Goal: Information Seeking & Learning: Learn about a topic

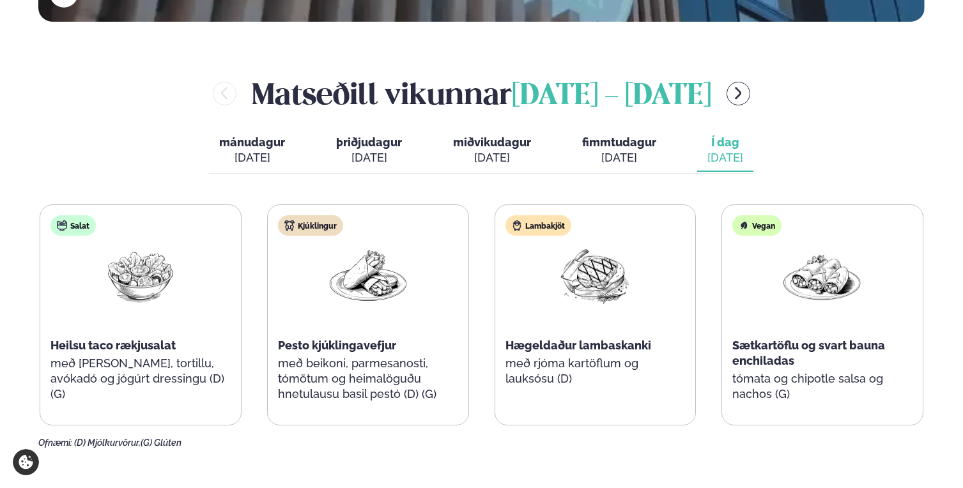
scroll to position [511, 0]
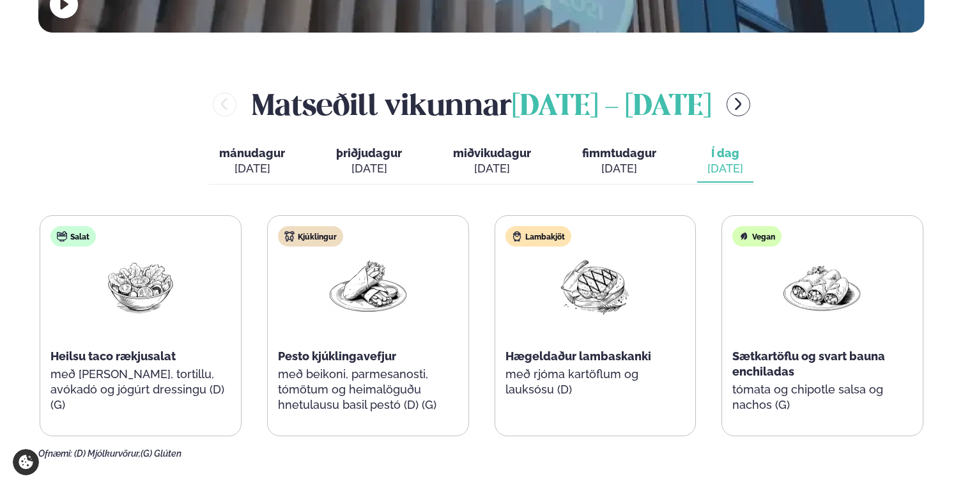
click at [719, 161] on div "[DATE]" at bounding box center [725, 168] width 36 height 15
click at [637, 161] on div "[DATE]" at bounding box center [619, 168] width 74 height 15
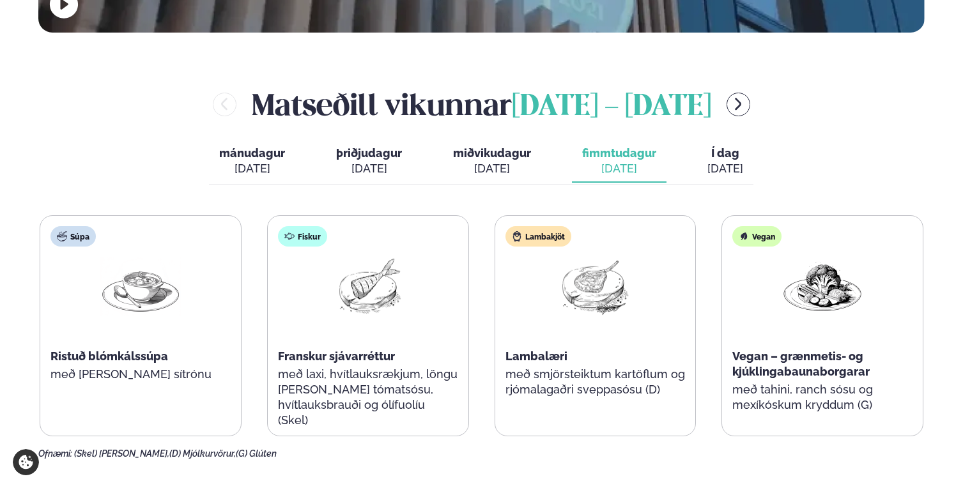
click at [420, 142] on div "mánudagur mán. [DATE] þriðjudagur þri. [DATE] miðvikudagur mið. [DATE] fimmtuda…" at bounding box center [481, 163] width 545 height 44
click at [507, 146] on span "miðvikudagur" at bounding box center [492, 152] width 78 height 13
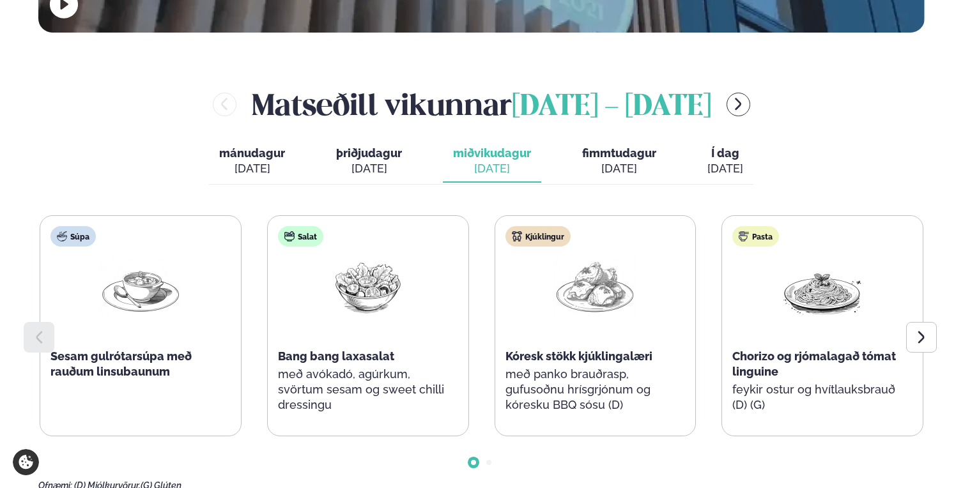
click at [734, 146] on span "Í dag" at bounding box center [725, 153] width 36 height 15
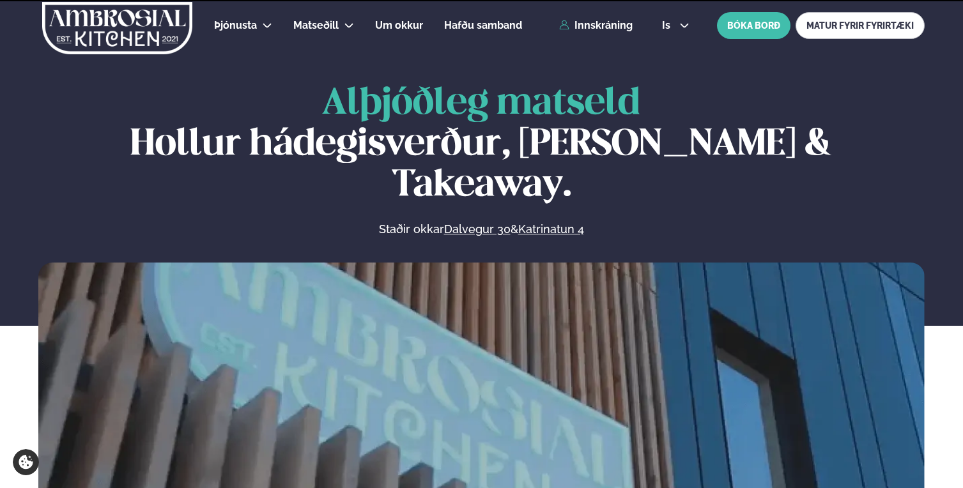
scroll to position [511, 0]
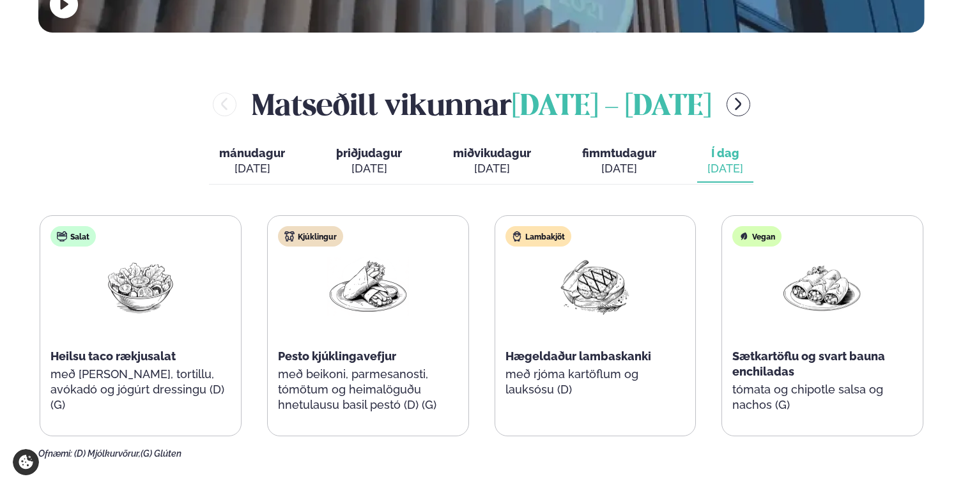
click at [605, 141] on button "fimmtudagur fim. [DATE]" at bounding box center [619, 162] width 95 height 42
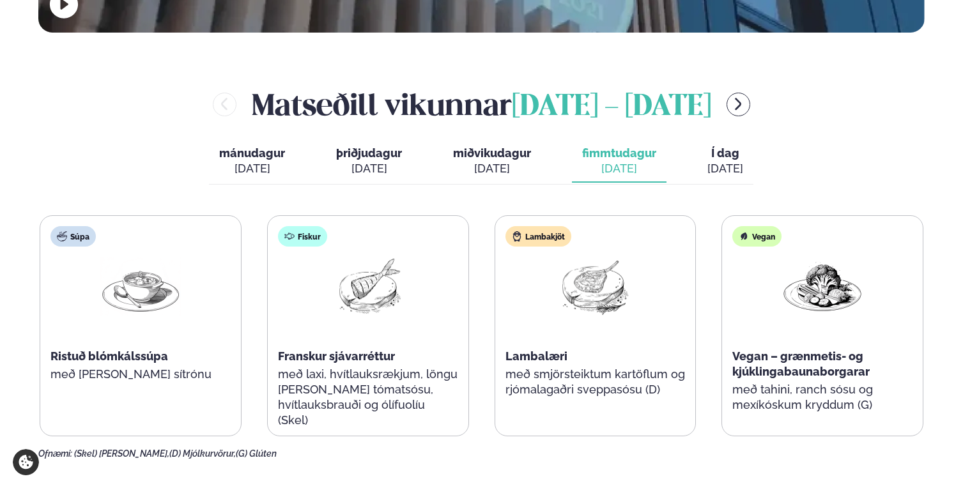
click at [498, 146] on span "miðvikudagur" at bounding box center [492, 152] width 78 height 13
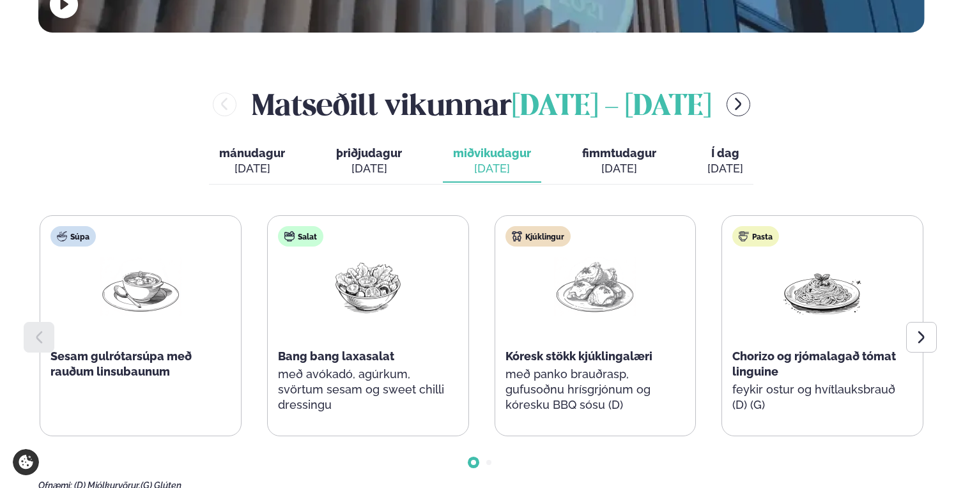
click at [392, 146] on span "þriðjudagur" at bounding box center [369, 152] width 66 height 13
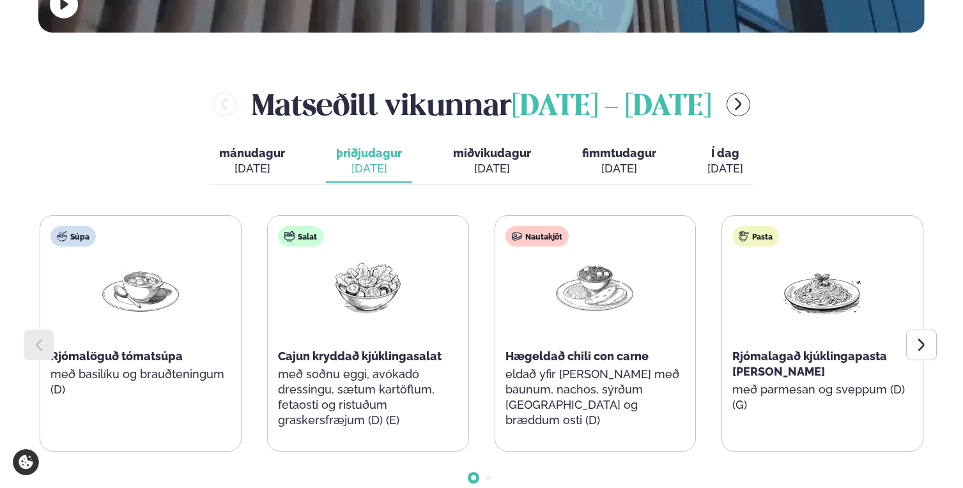
click at [257, 161] on div "[DATE]" at bounding box center [252, 168] width 66 height 15
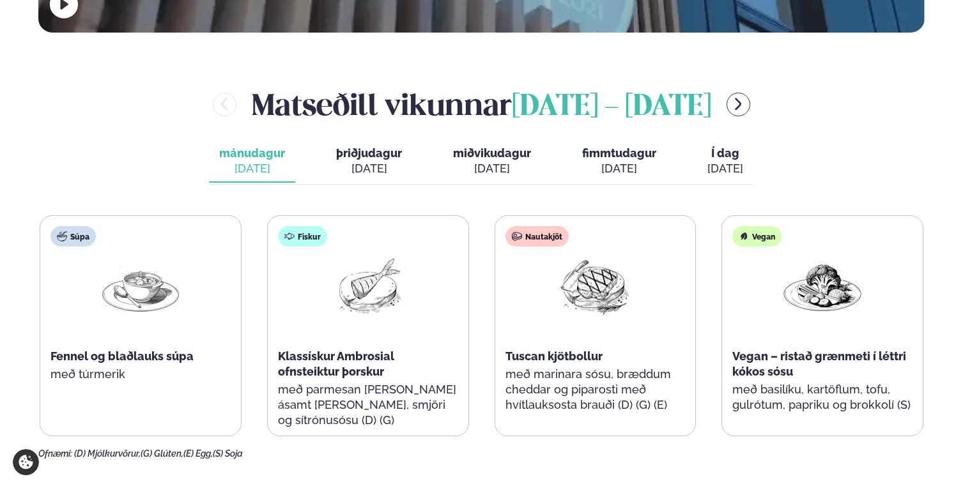
click at [350, 145] on div "Matseðill vikunnar september 15 - 19 mánudagur mán. sep. 15 þriðjudagur þri. se…" at bounding box center [481, 272] width 886 height 376
click at [381, 141] on button "þriðjudagur þri. sep. 16" at bounding box center [369, 162] width 86 height 42
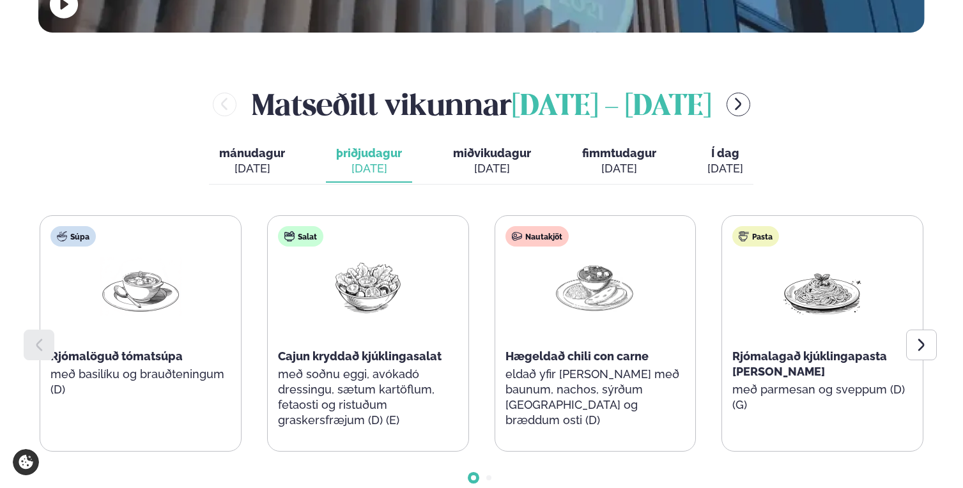
click at [470, 141] on button "miðvikudagur mið. [DATE]" at bounding box center [492, 162] width 98 height 42
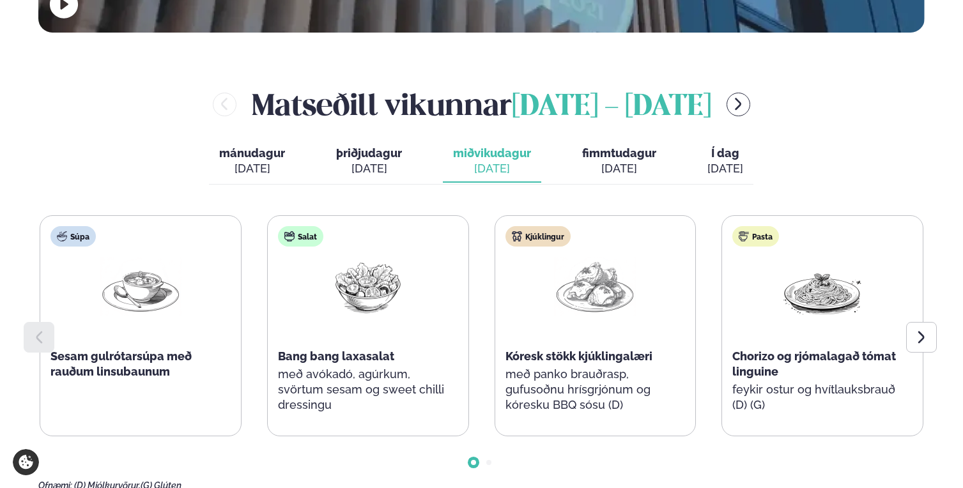
click at [681, 150] on div "Matseðill vikunnar september 15 - 19 mánudagur mán. sep. 15 þriðjudagur þri. se…" at bounding box center [481, 288] width 886 height 408
click at [714, 161] on div "[DATE]" at bounding box center [725, 168] width 36 height 15
